Goal: Check status: Check status

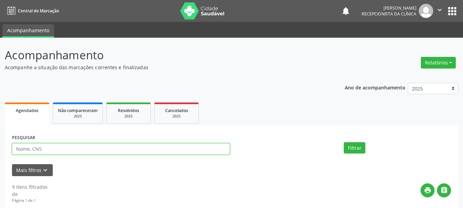
drag, startPoint x: 41, startPoint y: 145, endPoint x: 41, endPoint y: 149, distance: 3.8
click at [41, 149] on input "text" at bounding box center [121, 149] width 218 height 12
type input "70640819588584"
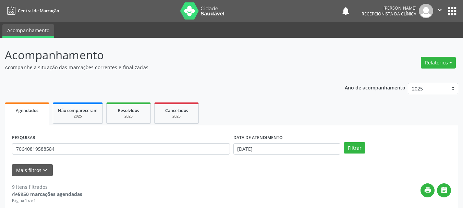
drag, startPoint x: 369, startPoint y: 149, endPoint x: 362, endPoint y: 149, distance: 7.2
click at [368, 149] on div "Filtrar" at bounding box center [397, 148] width 111 height 12
click at [357, 149] on button "Filtrar" at bounding box center [355, 148] width 22 height 12
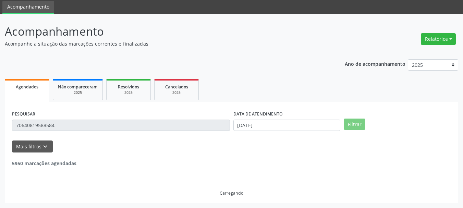
scroll to position [2, 0]
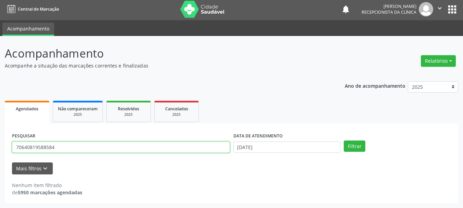
drag, startPoint x: 7, startPoint y: 149, endPoint x: 0, endPoint y: 152, distance: 6.9
click at [0, 152] on div "Acompanhamento Acompanhe a situação das marcações correntes e finalizadas Relat…" at bounding box center [231, 122] width 463 height 172
type input "706408119588584"
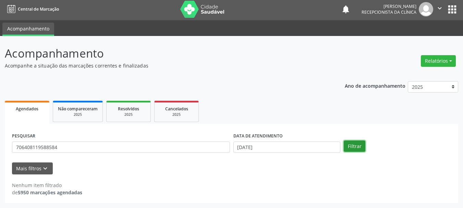
click at [362, 143] on button "Filtrar" at bounding box center [355, 147] width 22 height 12
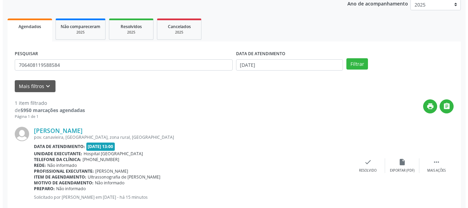
scroll to position [100, 0]
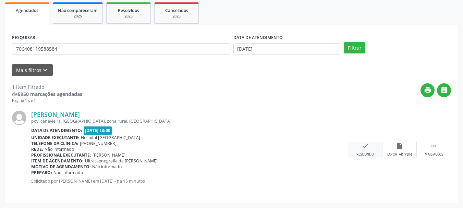
click at [369, 149] on icon "check" at bounding box center [366, 146] width 8 height 8
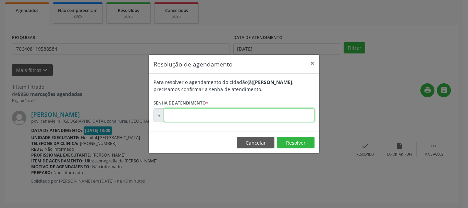
click at [222, 111] on input "text" at bounding box center [239, 115] width 151 height 14
type input "00176135"
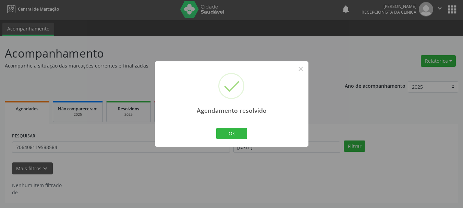
scroll to position [2, 0]
click at [240, 133] on button "Ok" at bounding box center [231, 134] width 31 height 12
